Goal: Communication & Community: Answer question/provide support

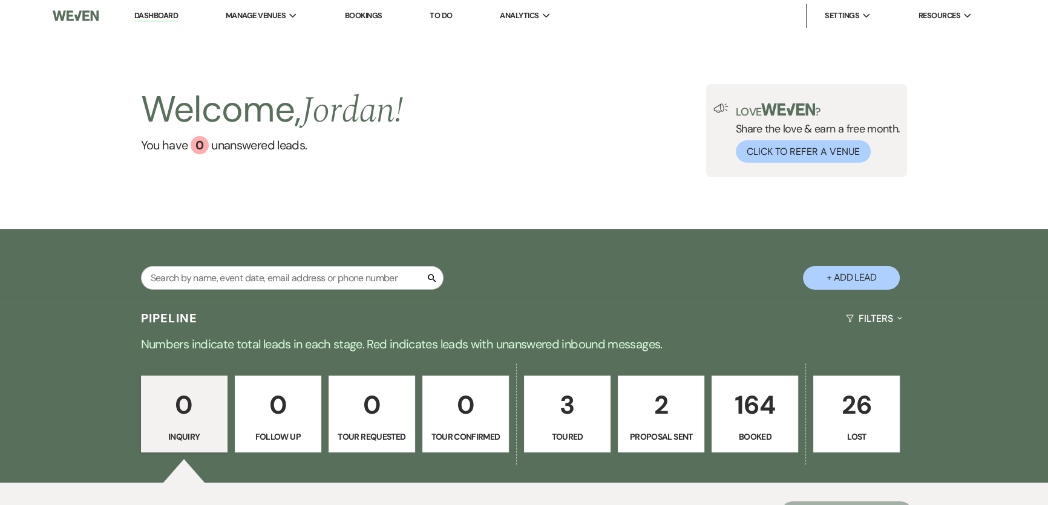
click at [212, 284] on input "text" at bounding box center [292, 278] width 303 height 24
type input "[PERSON_NAME]"
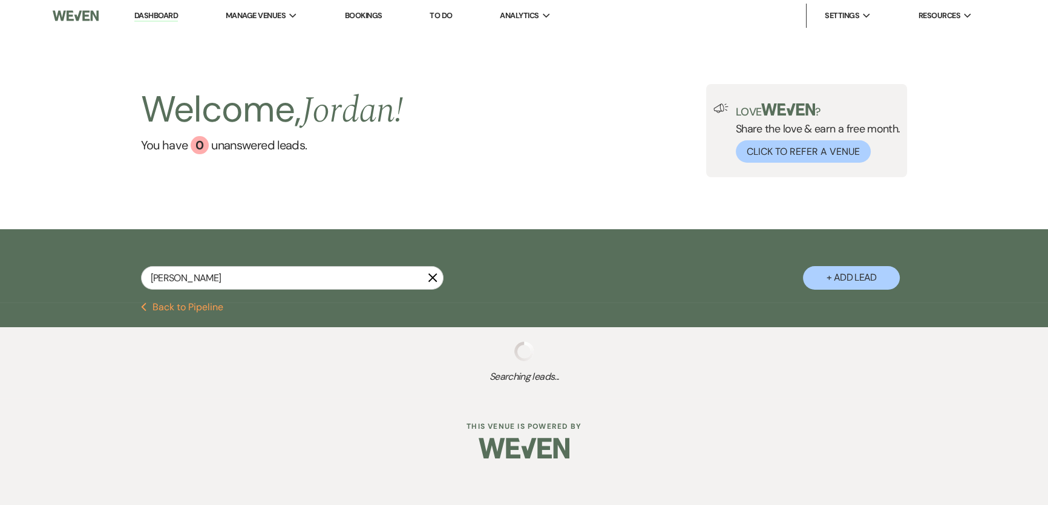
select select "6"
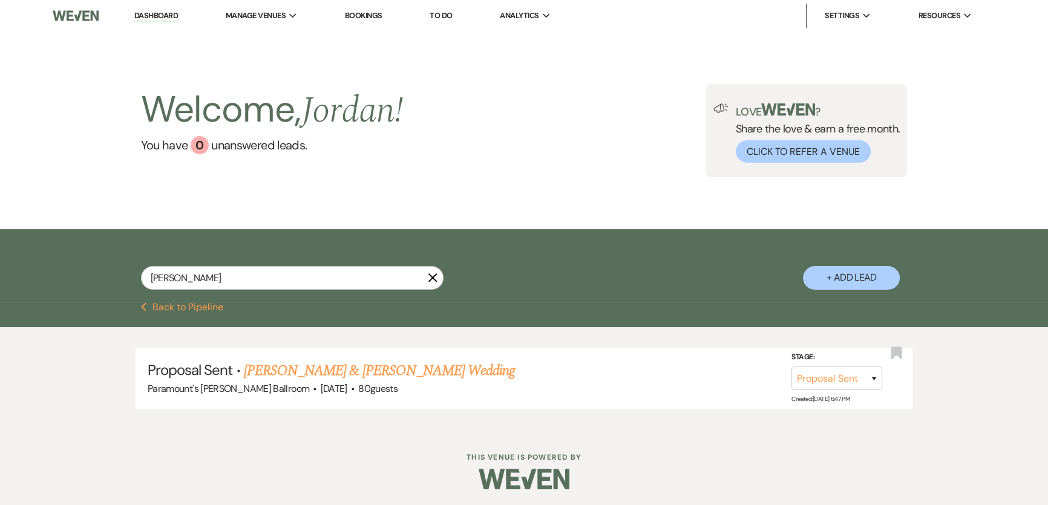
scroll to position [1, 0]
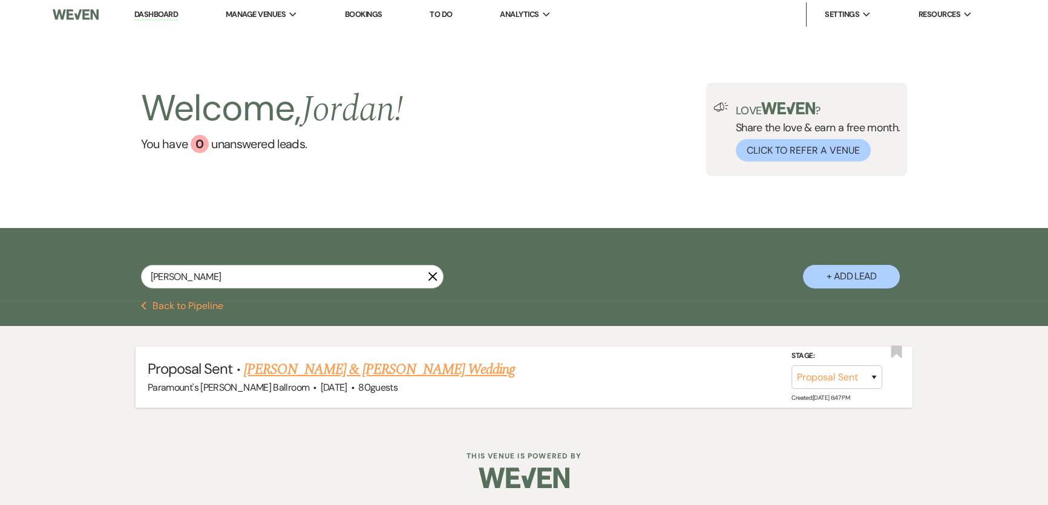
click at [330, 367] on link "[PERSON_NAME] & [PERSON_NAME] Wedding" at bounding box center [379, 370] width 271 height 22
select select "6"
select select "8"
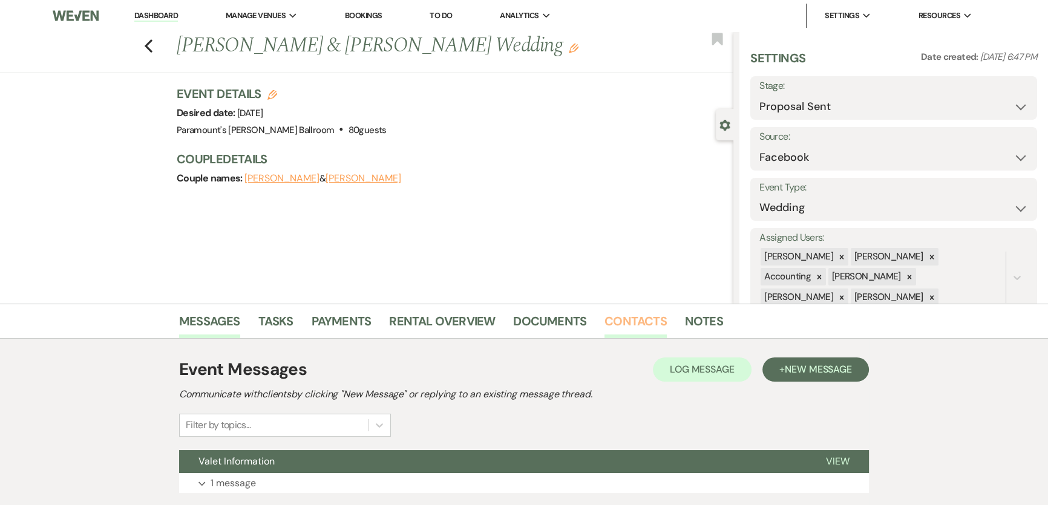
click at [649, 330] on link "Contacts" at bounding box center [636, 325] width 62 height 27
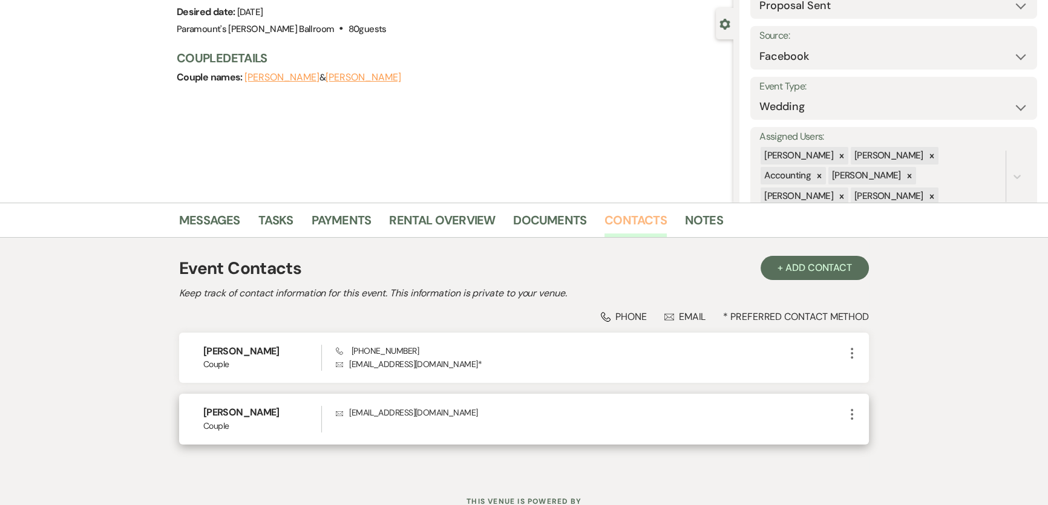
scroll to position [146, 0]
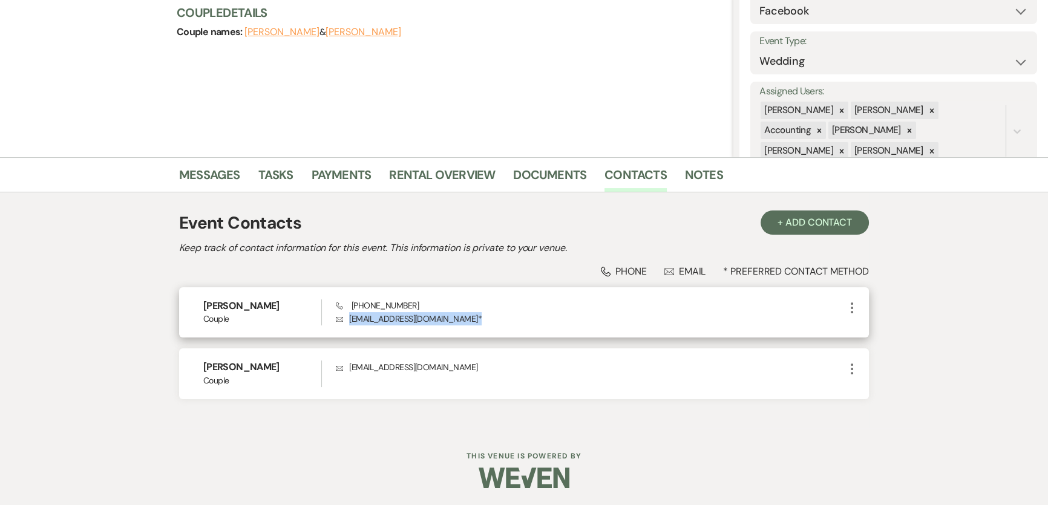
drag, startPoint x: 448, startPoint y: 315, endPoint x: 349, endPoint y: 321, distance: 98.8
click at [349, 321] on p "Envelope [EMAIL_ADDRESS][DOMAIN_NAME] *" at bounding box center [590, 318] width 509 height 13
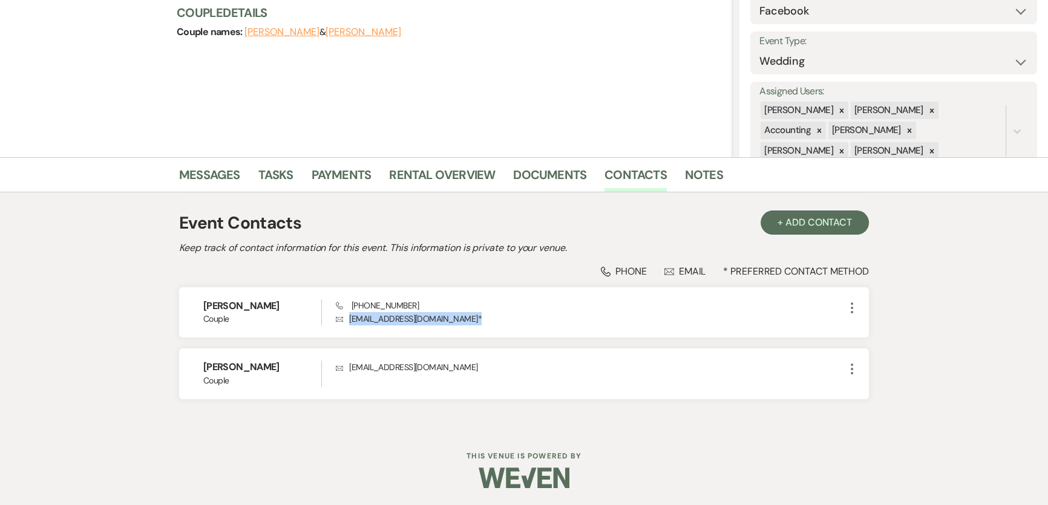
copy p "[EMAIL_ADDRESS][DOMAIN_NAME] *"
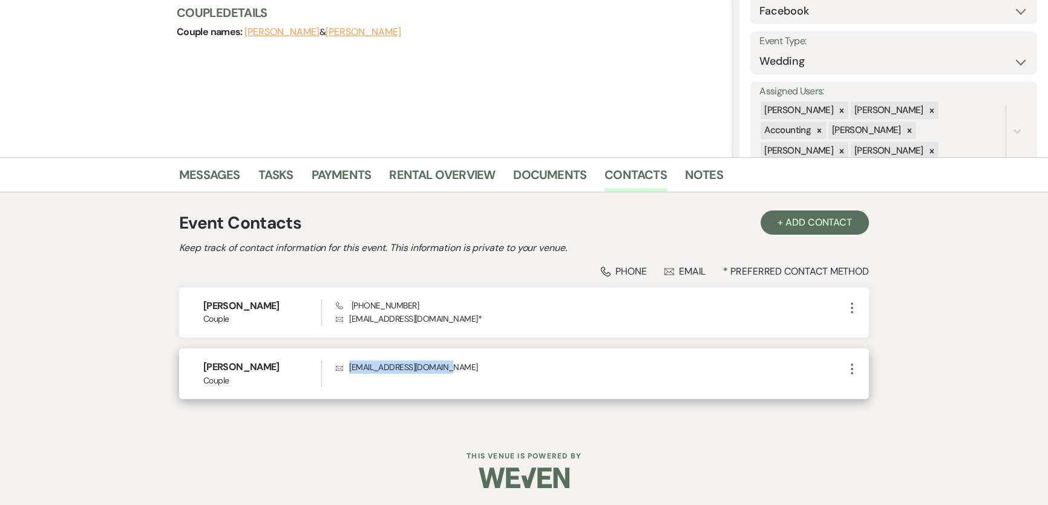
drag, startPoint x: 457, startPoint y: 363, endPoint x: 349, endPoint y: 369, distance: 108.5
click at [349, 369] on p "Envelope [EMAIL_ADDRESS][DOMAIN_NAME]" at bounding box center [590, 367] width 509 height 13
copy p "[EMAIL_ADDRESS][DOMAIN_NAME]"
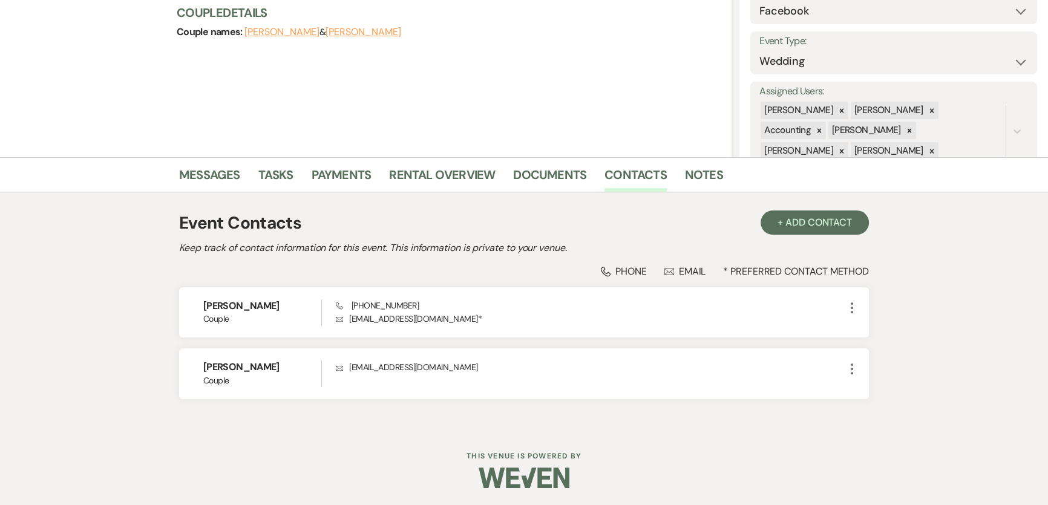
click at [382, 465] on div at bounding box center [524, 478] width 620 height 57
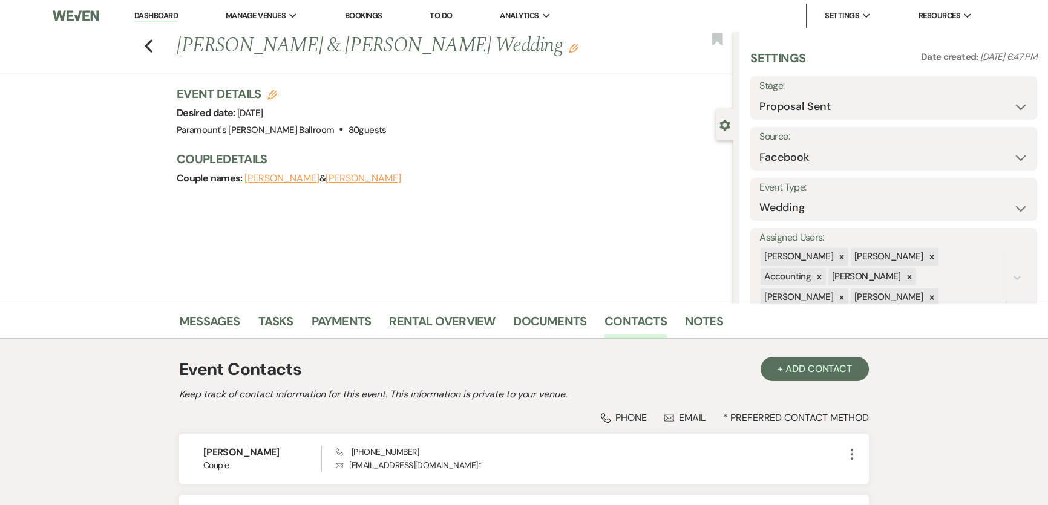
scroll to position [0, 0]
click at [176, 18] on link "Dashboard" at bounding box center [156, 16] width 44 height 12
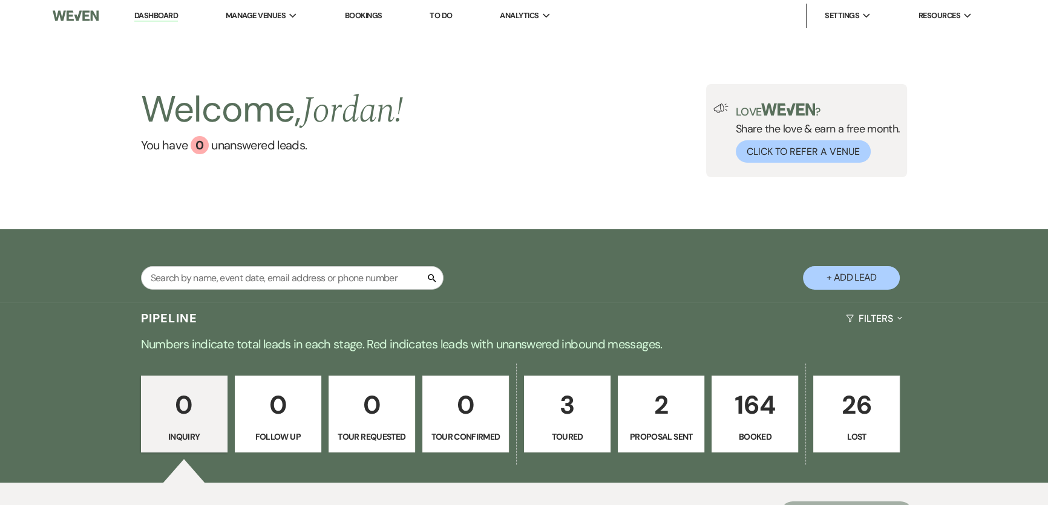
click at [33, 363] on div "Pipeline Filters Expand Numbers indicate total leads in each stage. Red indicat…" at bounding box center [524, 443] width 1048 height 281
click at [552, 416] on p "3" at bounding box center [567, 405] width 71 height 41
select select "5"
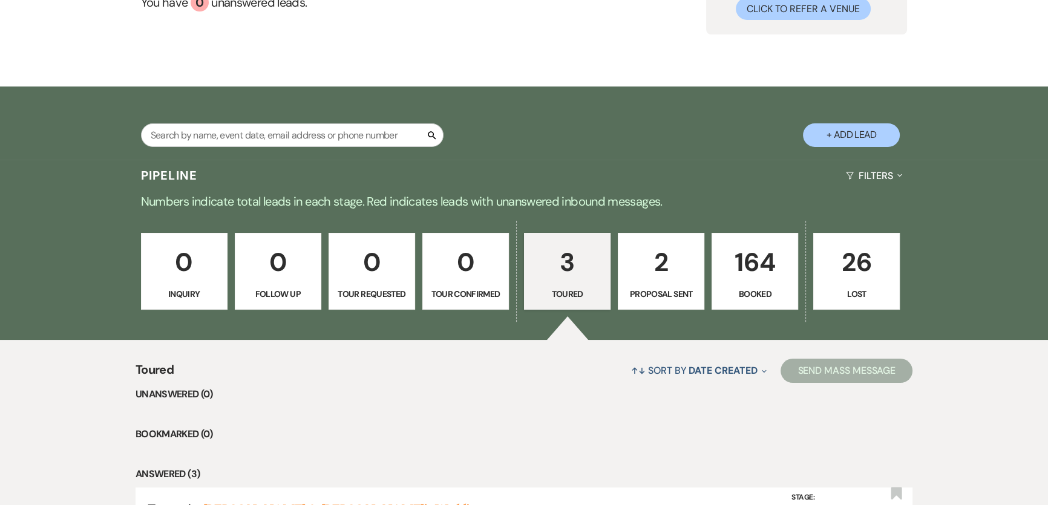
scroll to position [385, 0]
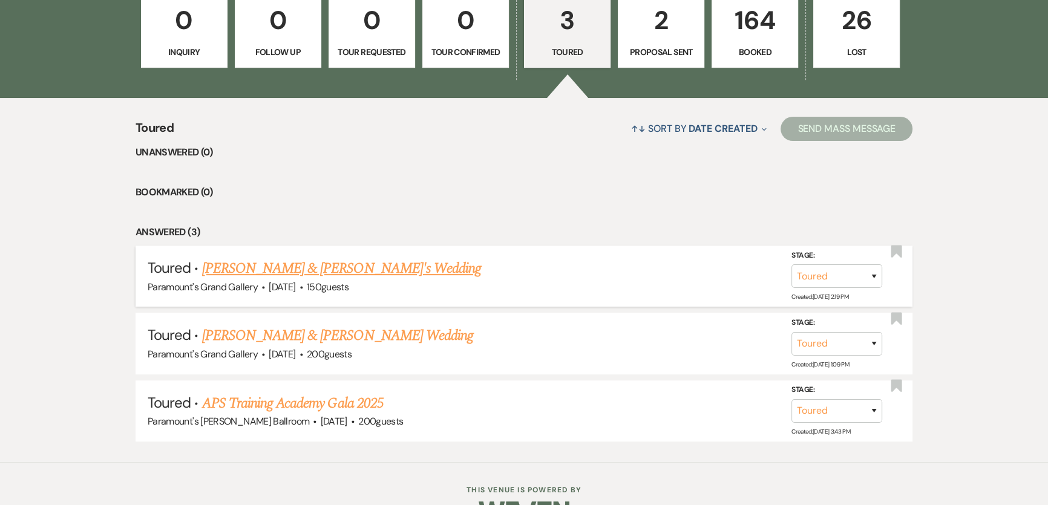
click at [236, 269] on link "[PERSON_NAME] & [PERSON_NAME]'s Wedding" at bounding box center [342, 269] width 280 height 22
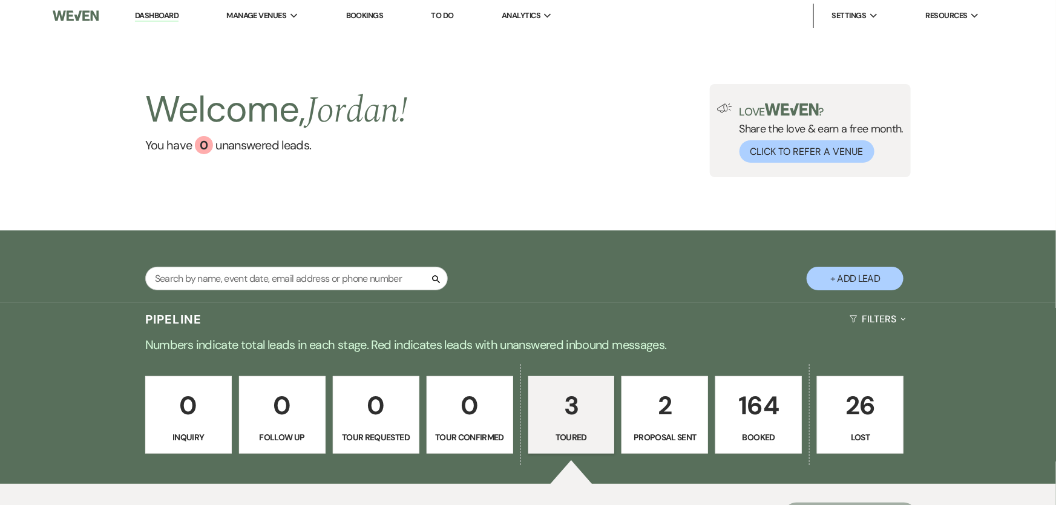
select select "5"
select select "3"
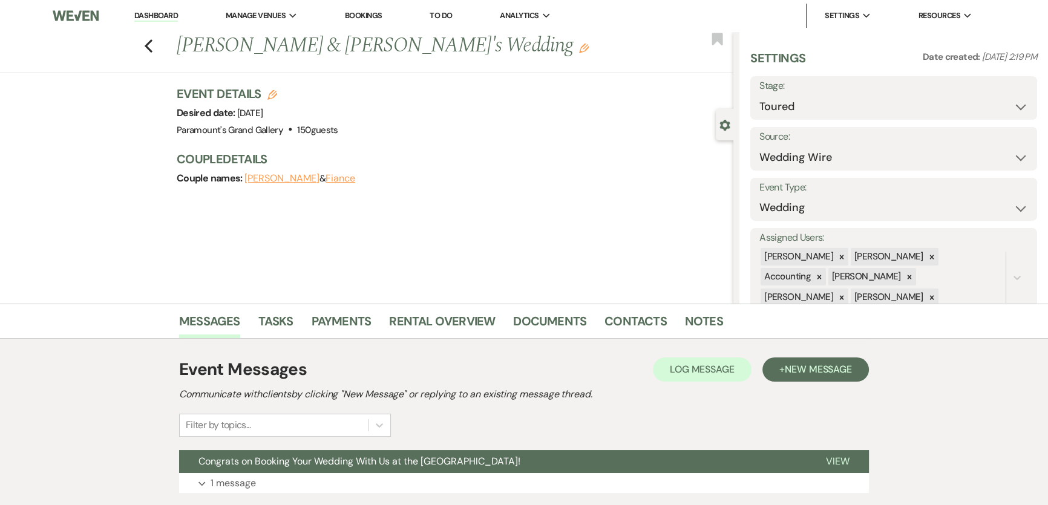
scroll to position [83, 0]
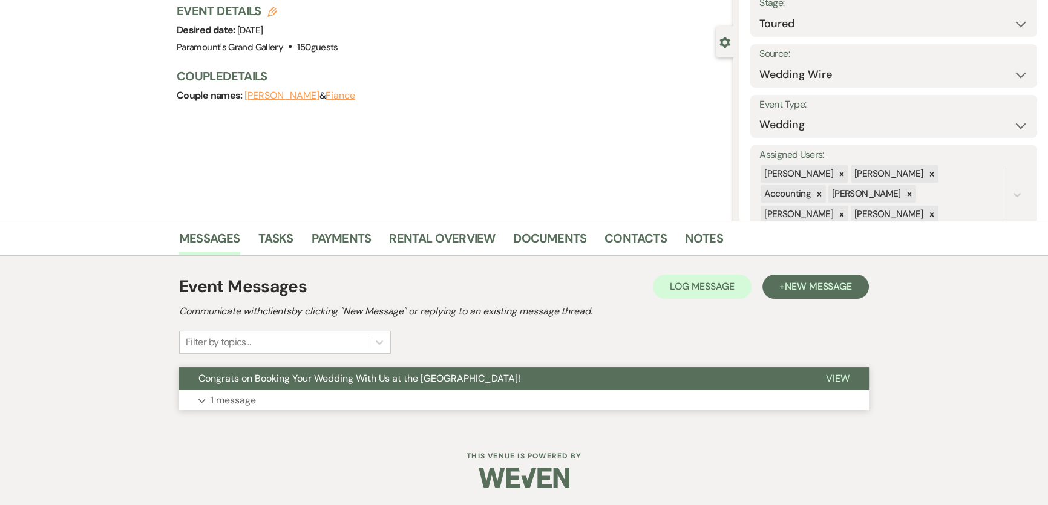
click at [309, 403] on button "Expand 1 message" at bounding box center [524, 400] width 690 height 21
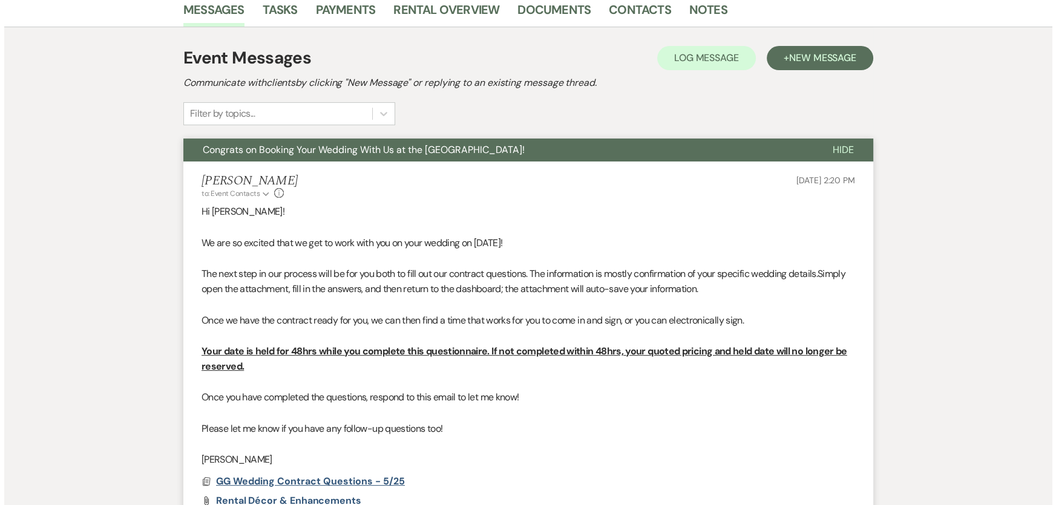
scroll to position [464, 0]
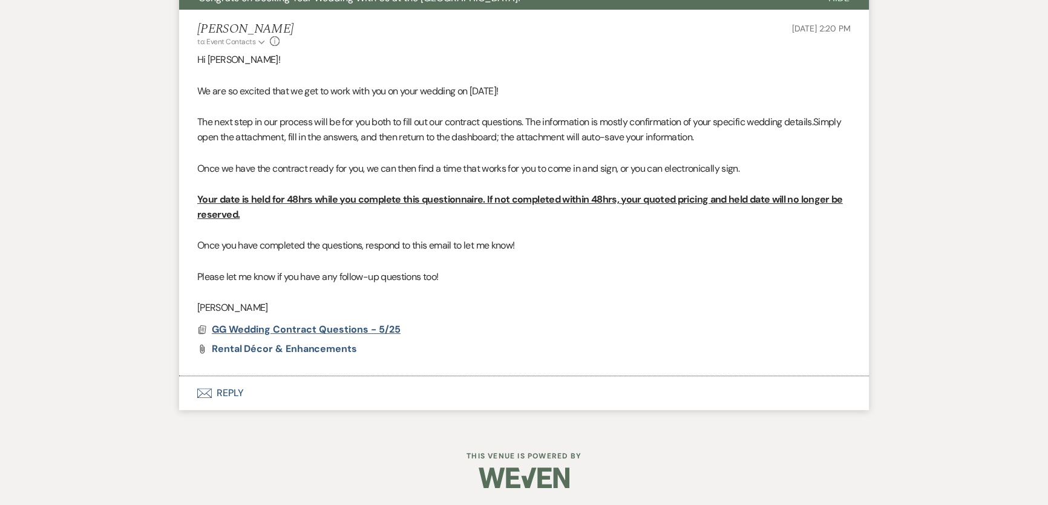
click at [298, 323] on span "GG Wedding Contract Questions - 5/25" at bounding box center [306, 330] width 189 height 15
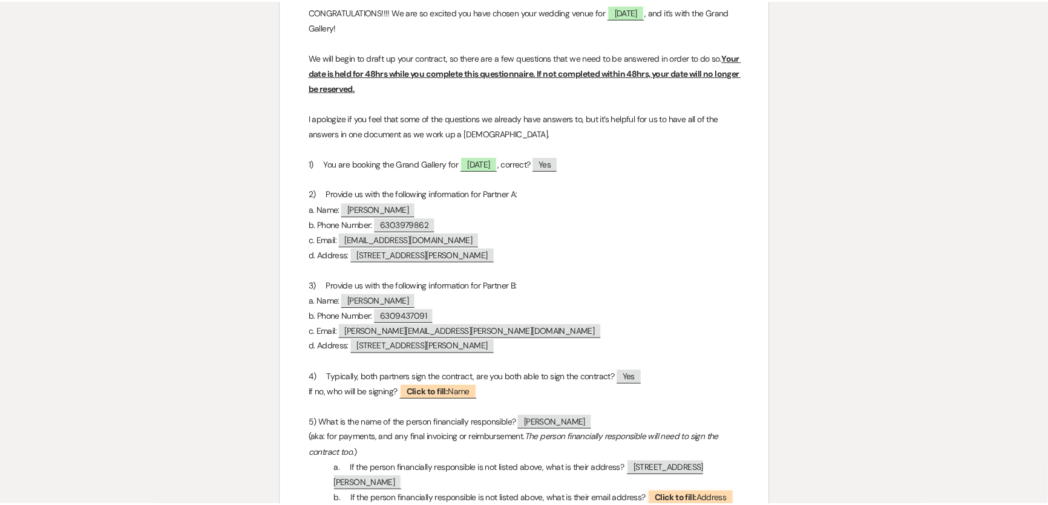
scroll to position [0, 0]
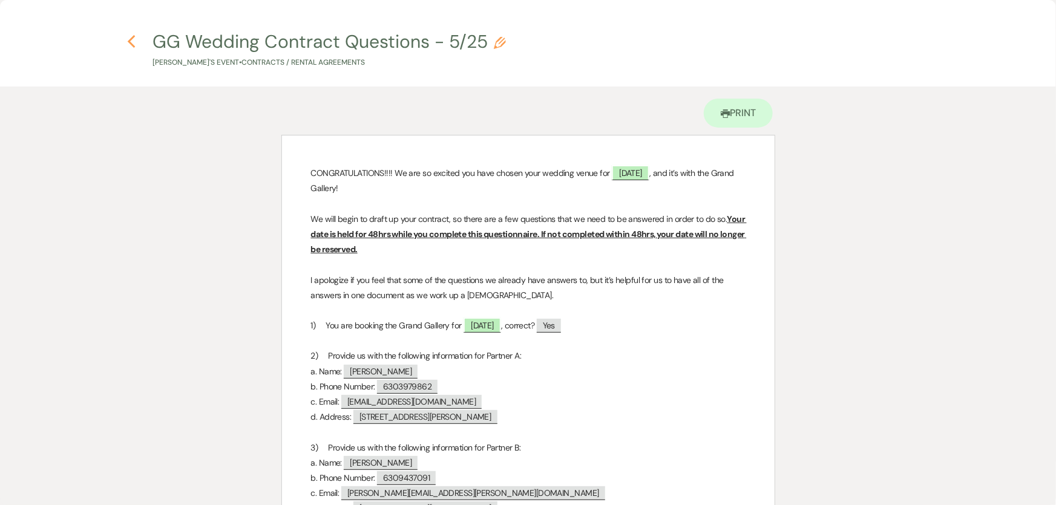
click at [136, 42] on icon "Previous" at bounding box center [131, 42] width 9 height 15
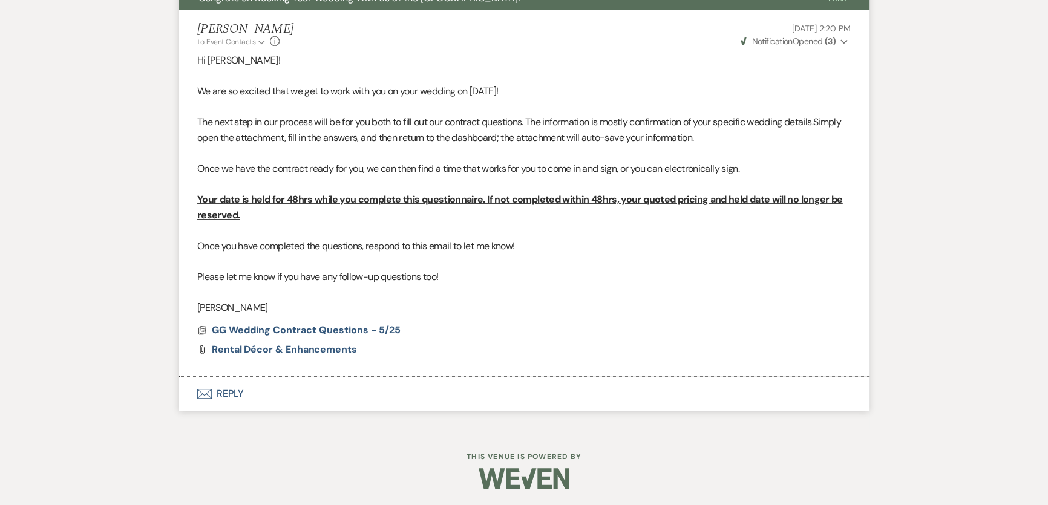
click at [300, 384] on button "Envelope Reply" at bounding box center [524, 394] width 690 height 34
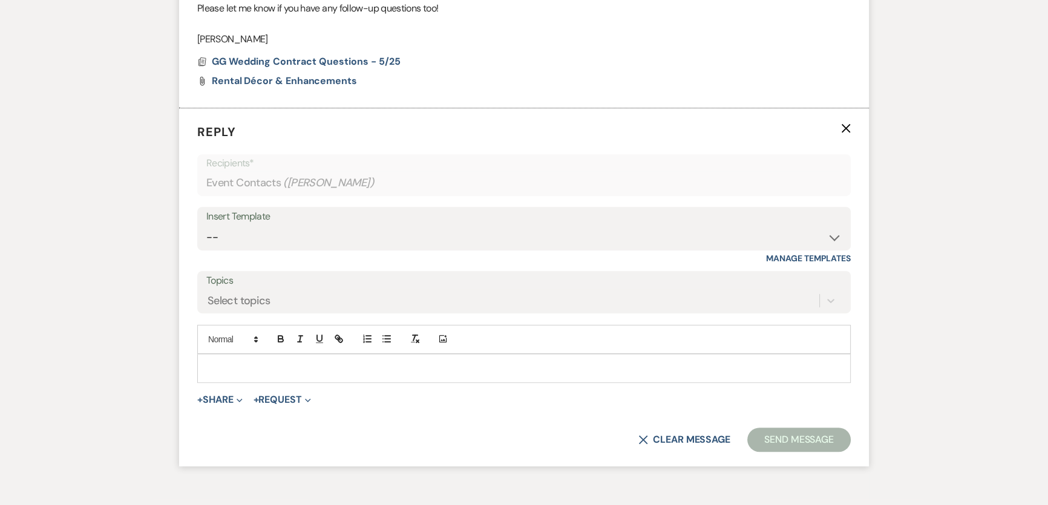
scroll to position [734, 0]
click at [288, 224] on select "-- Weven Planning Portal Introduction (Booked Events) 6 Month Consultation 9 Mo…" at bounding box center [524, 236] width 636 height 24
select select "1900"
click at [206, 224] on select "-- Weven Planning Portal Introduction (Booked Events) 6 Month Consultation 9 Mo…" at bounding box center [524, 236] width 636 height 24
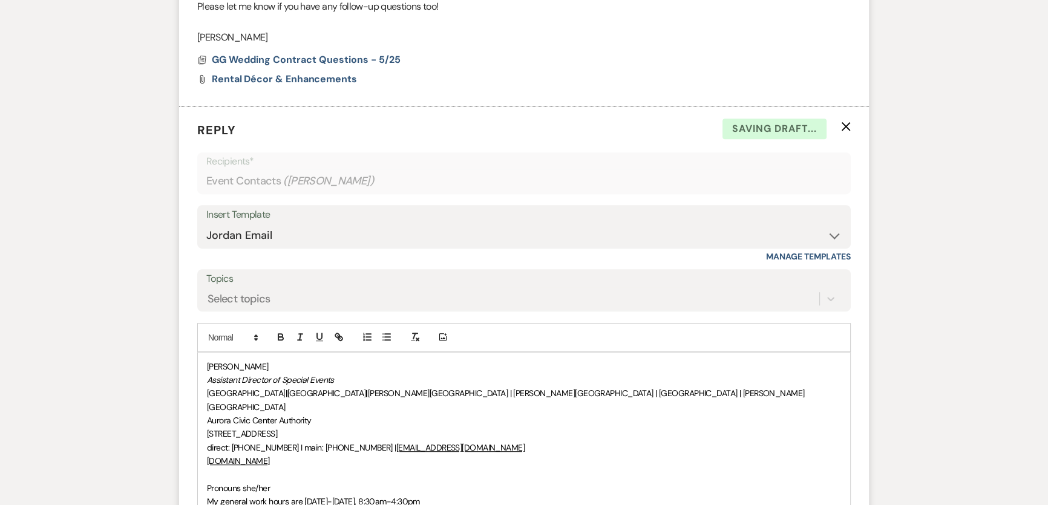
click at [203, 364] on div "[PERSON_NAME] Assistant Director of Special Events [GEOGRAPHIC_DATA] | [GEOGRAP…" at bounding box center [524, 434] width 653 height 163
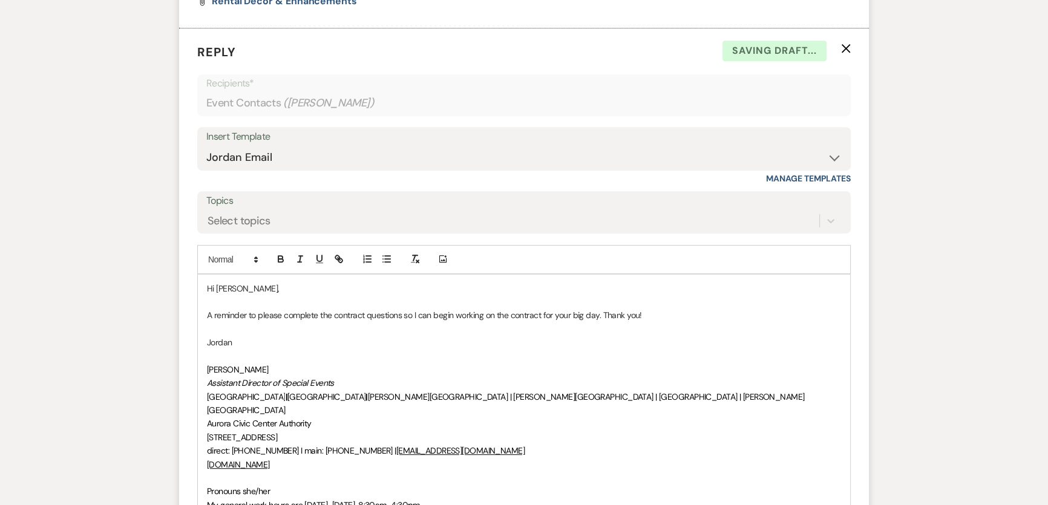
scroll to position [1006, 0]
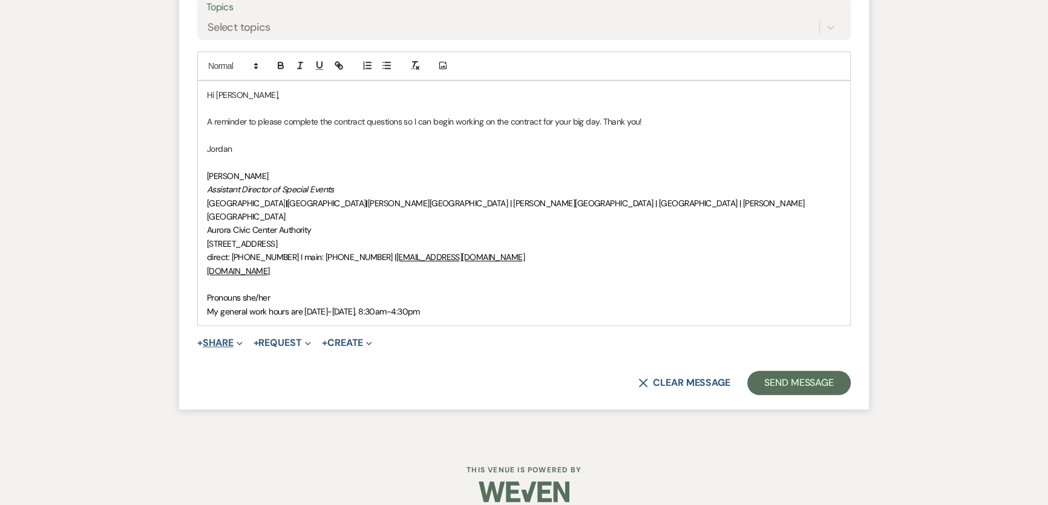
click at [228, 338] on button "+ Share Expand" at bounding box center [219, 343] width 45 height 10
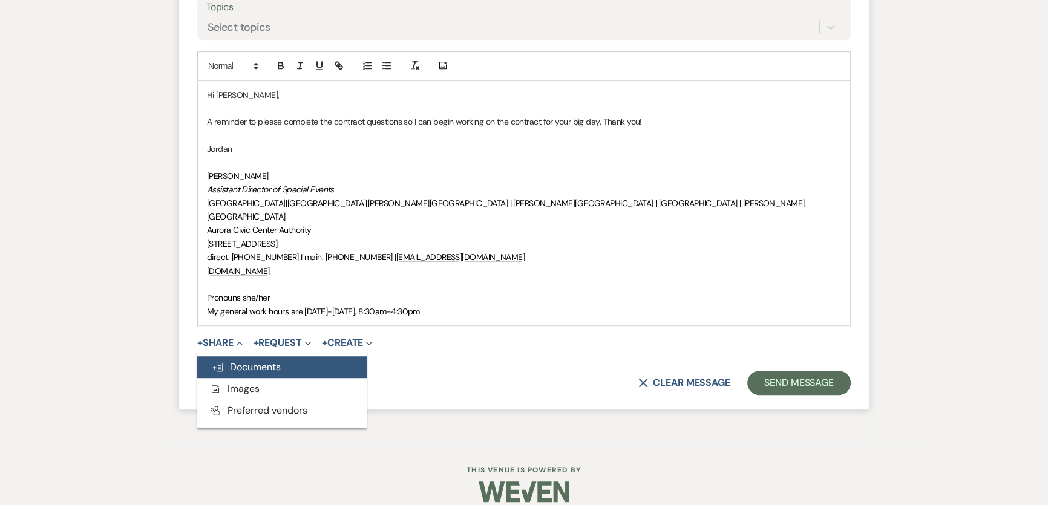
click at [260, 357] on button "Doc Upload Documents" at bounding box center [282, 368] width 170 height 22
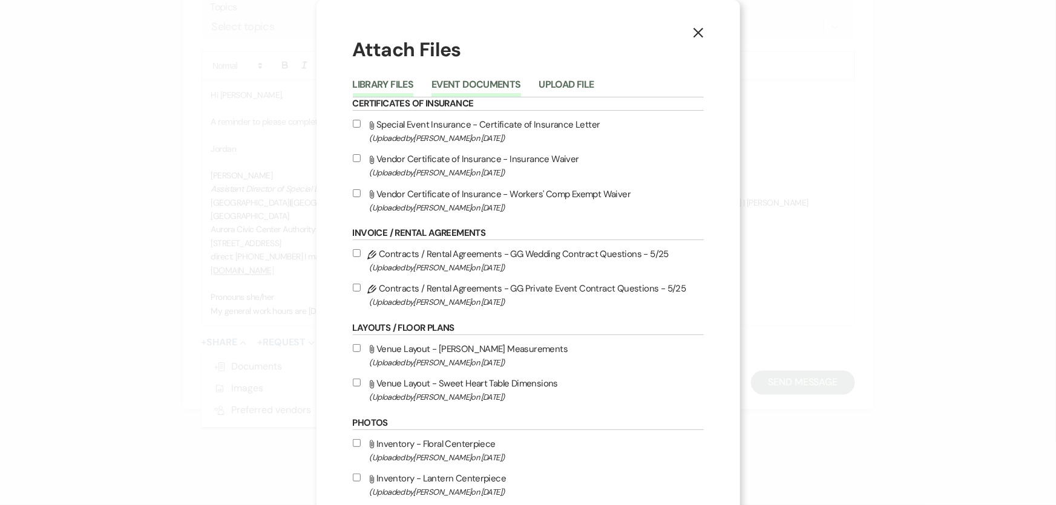
click at [462, 80] on button "Event Documents" at bounding box center [476, 88] width 89 height 17
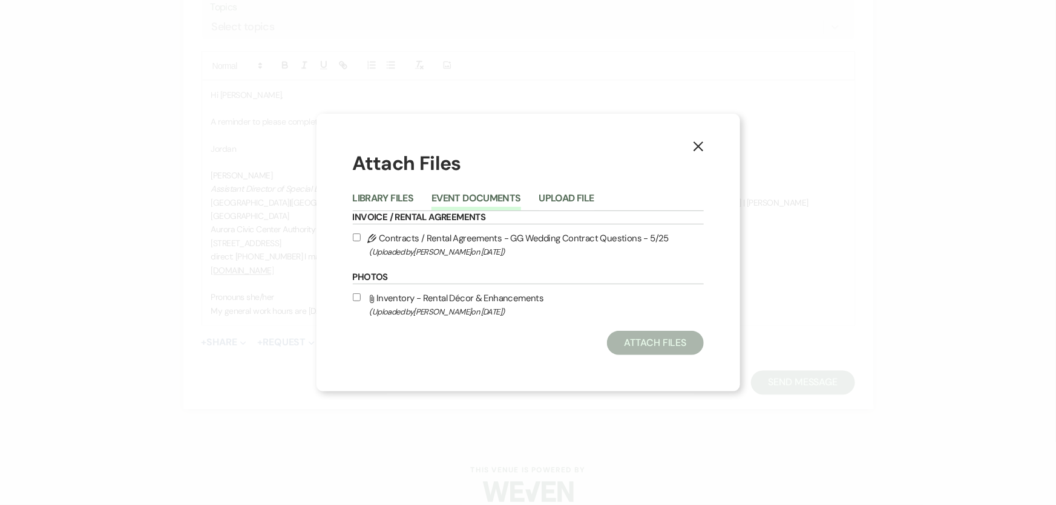
click at [483, 236] on label "Pencil Contracts / Rental Agreements - GG Wedding Contract Questions - 5/25 (Up…" at bounding box center [528, 245] width 351 height 28
click at [361, 236] on input "Pencil Contracts / Rental Agreements - GG Wedding Contract Questions - 5/25 (Up…" at bounding box center [357, 238] width 8 height 8
checkbox input "true"
click at [684, 345] on button "Attach Files" at bounding box center [655, 343] width 96 height 24
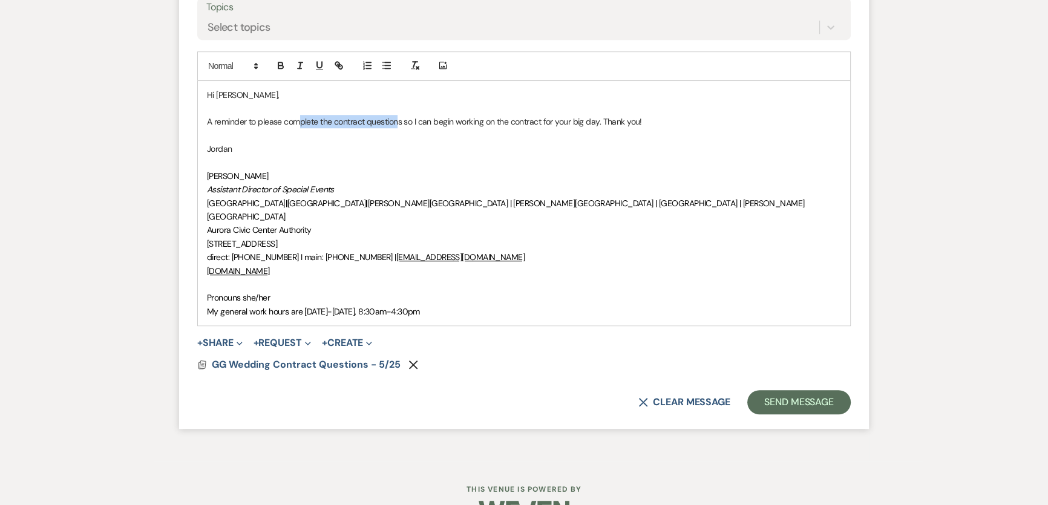
drag, startPoint x: 300, startPoint y: 116, endPoint x: 398, endPoint y: 118, distance: 97.5
click at [398, 118] on p "A reminder to please complete the contract questions so I can begin working on …" at bounding box center [524, 121] width 634 height 13
click at [456, 129] on p at bounding box center [524, 135] width 634 height 13
click at [774, 390] on button "Send Message" at bounding box center [800, 402] width 104 height 24
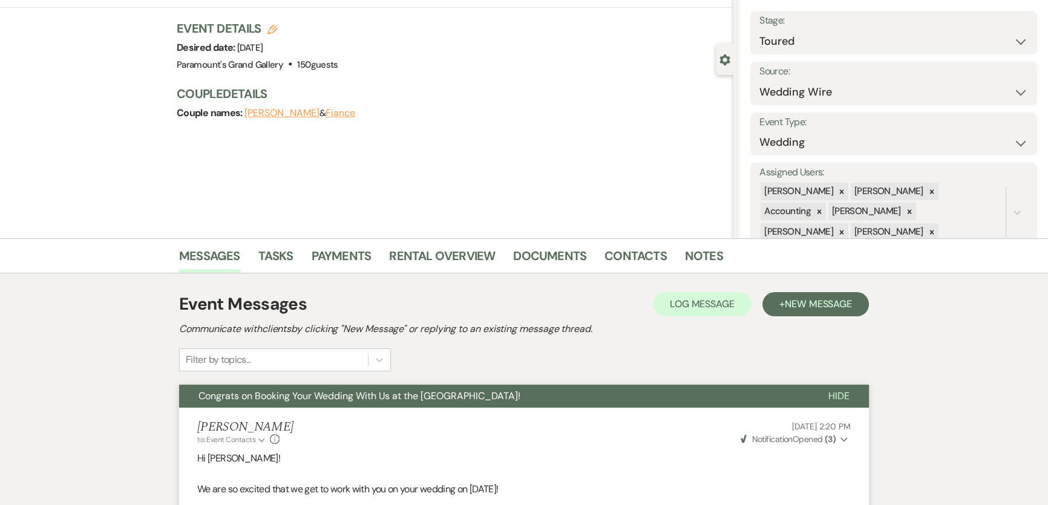
scroll to position [0, 0]
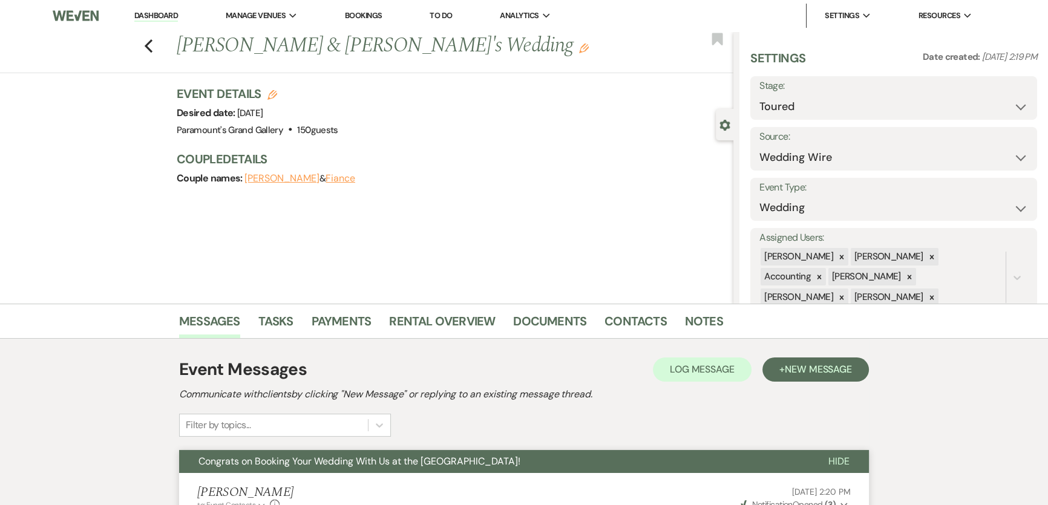
click at [178, 13] on link "Dashboard" at bounding box center [156, 16] width 44 height 12
